Goal: Information Seeking & Learning: Learn about a topic

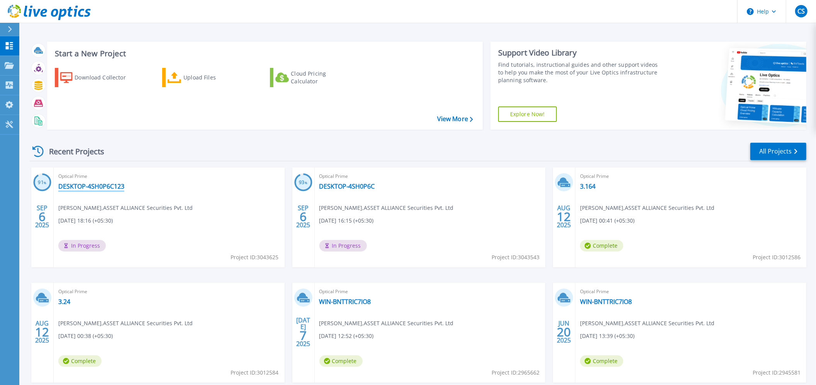
click at [96, 186] on link "DESKTOP-4SH0P6C123" at bounding box center [91, 187] width 66 height 8
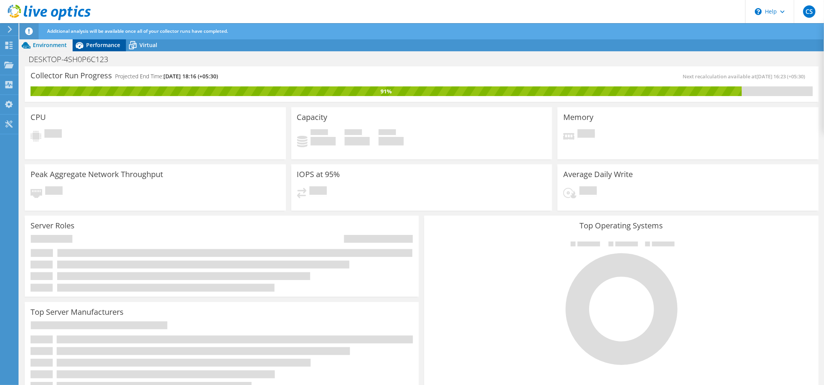
click at [98, 30] on span "Additional analysis will be available once all of your collector runs have comp…" at bounding box center [137, 31] width 181 height 7
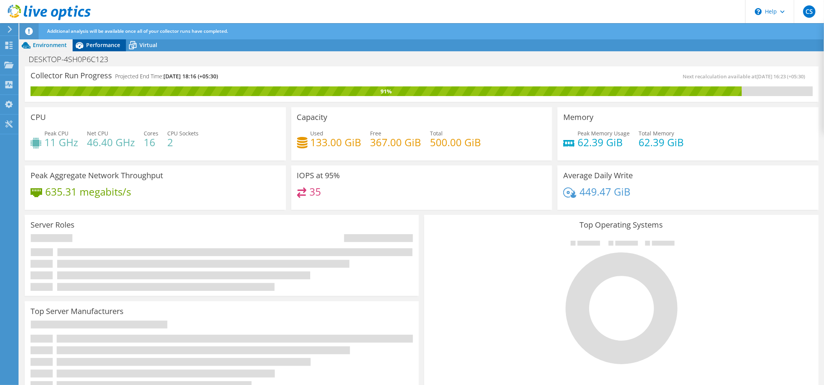
click at [98, 47] on span "Performance" at bounding box center [103, 44] width 34 height 7
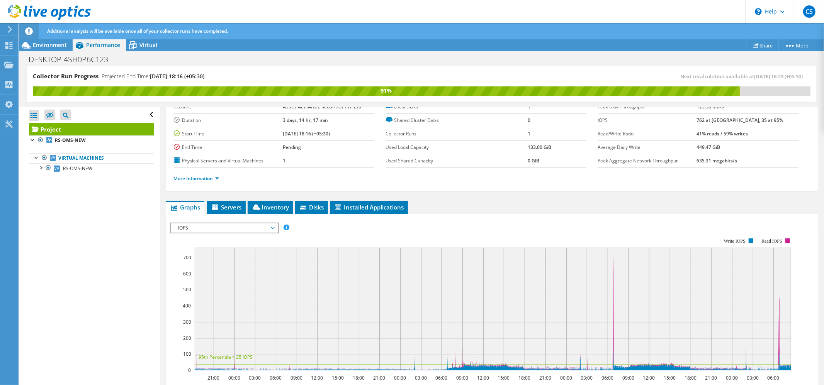
scroll to position [98, 0]
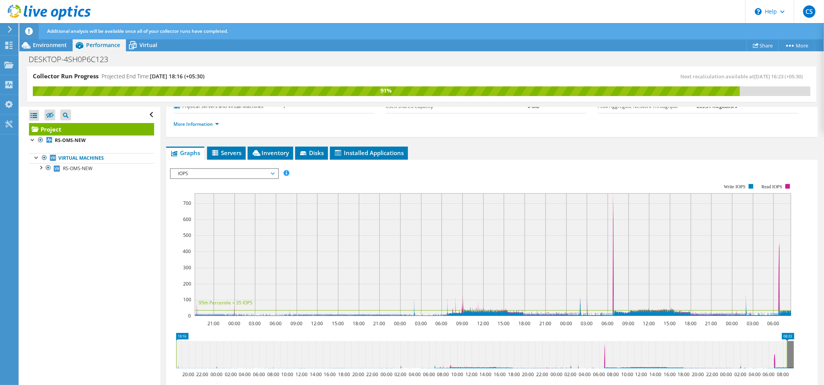
click at [244, 174] on span "IOPS" at bounding box center [224, 173] width 99 height 9
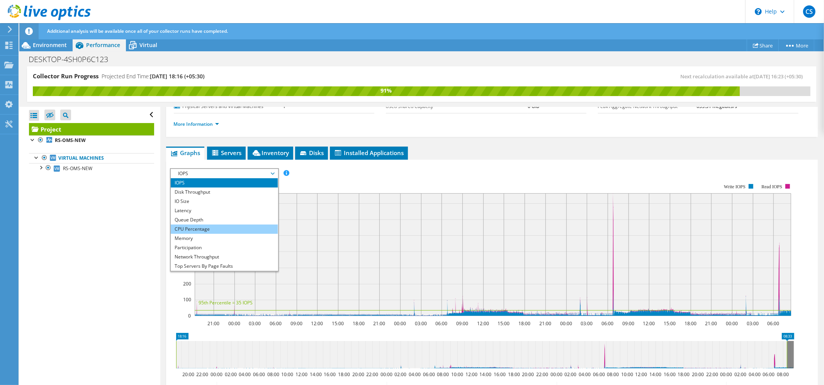
click at [202, 228] on li "CPU Percentage" at bounding box center [224, 229] width 107 height 9
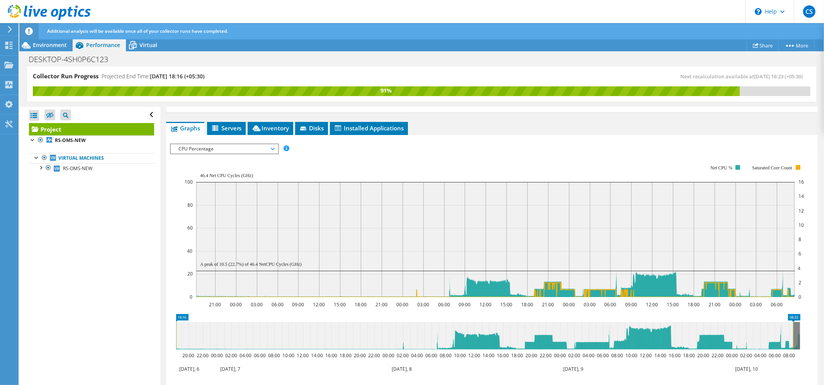
scroll to position [130, 0]
